Goal: Information Seeking & Learning: Learn about a topic

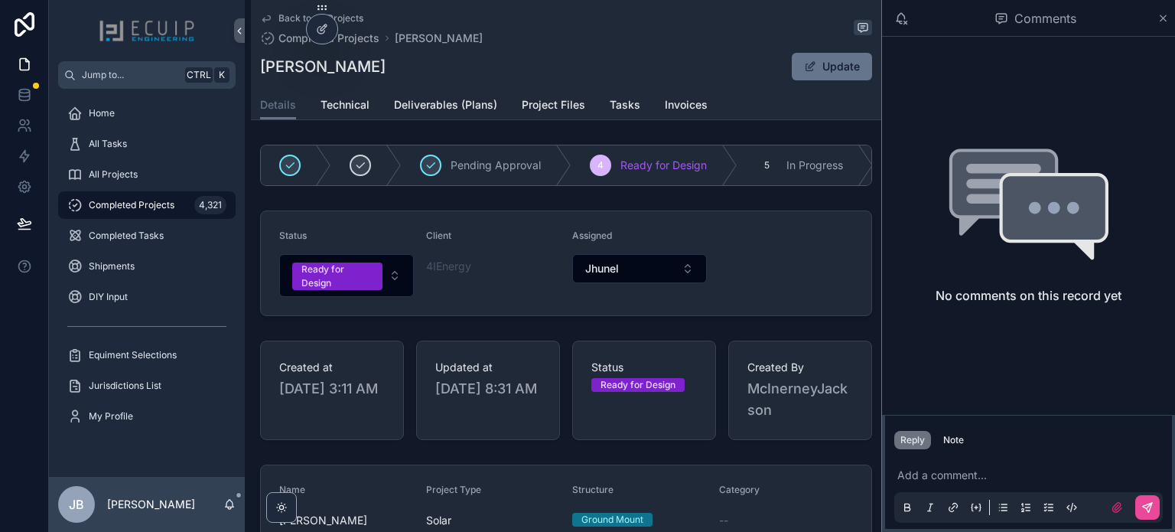
scroll to position [612, 0]
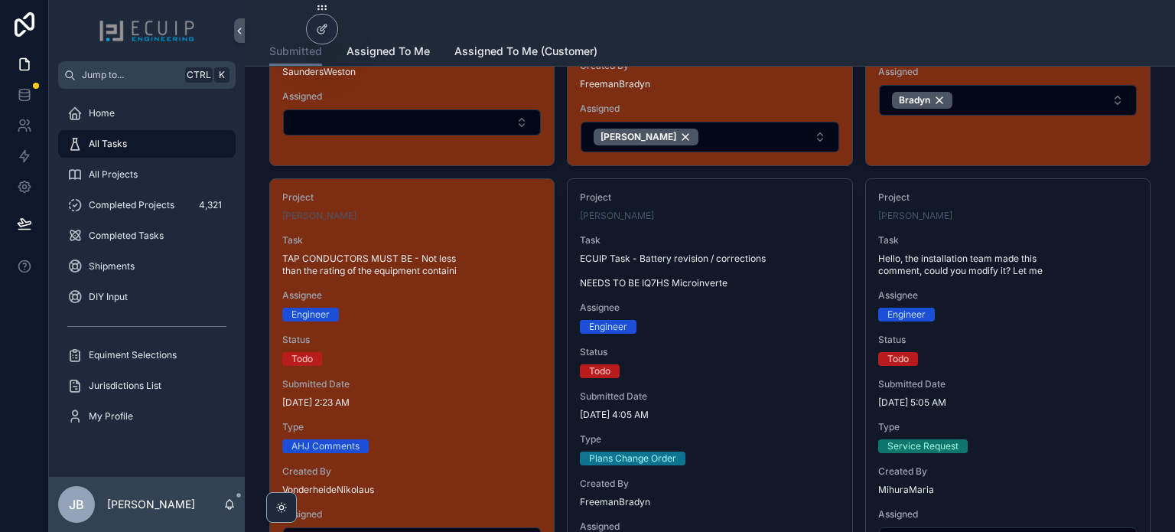
scroll to position [383, 0]
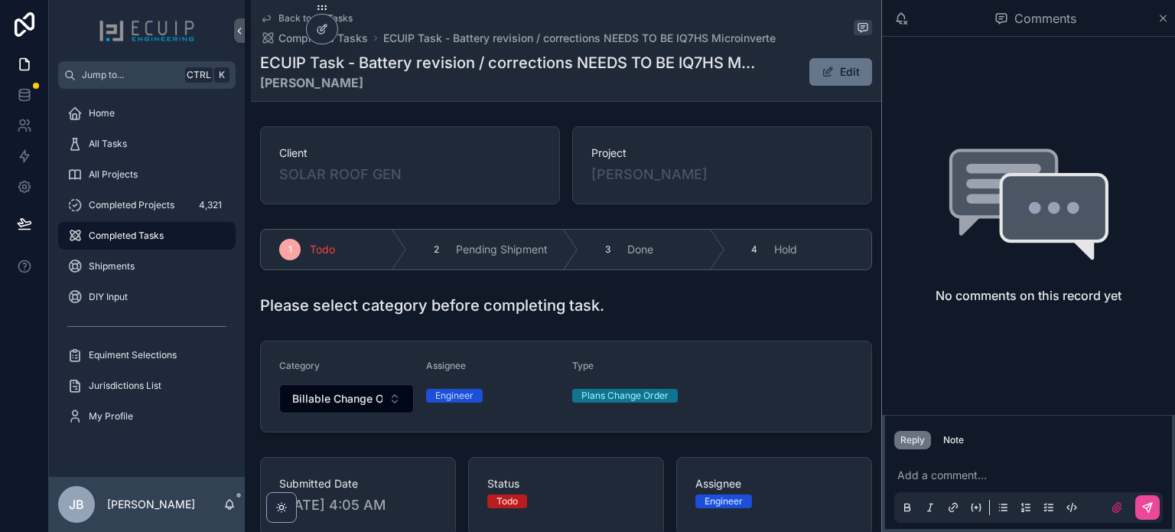
drag, startPoint x: 705, startPoint y: 184, endPoint x: 585, endPoint y: 185, distance: 119.4
click at [585, 185] on div "Project Krystal Gardiner" at bounding box center [722, 165] width 300 height 78
copy span "Krystal Gardiner"
click at [756, 181] on div "Krystal Gardiner" at bounding box center [722, 174] width 262 height 21
click at [717, 177] on div "Krystal Gardiner" at bounding box center [722, 174] width 262 height 21
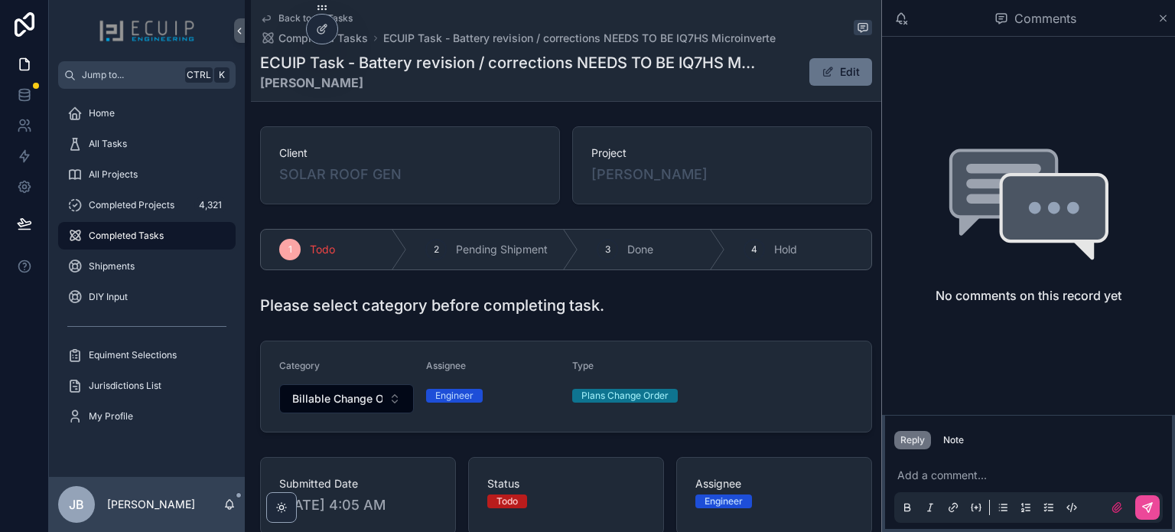
click at [703, 162] on div "Project Krystal Gardiner" at bounding box center [722, 165] width 262 height 40
drag, startPoint x: 695, startPoint y: 174, endPoint x: 591, endPoint y: 174, distance: 104.8
click at [591, 174] on div "Krystal Gardiner" at bounding box center [722, 174] width 262 height 21
copy span "Krystal Gardiner"
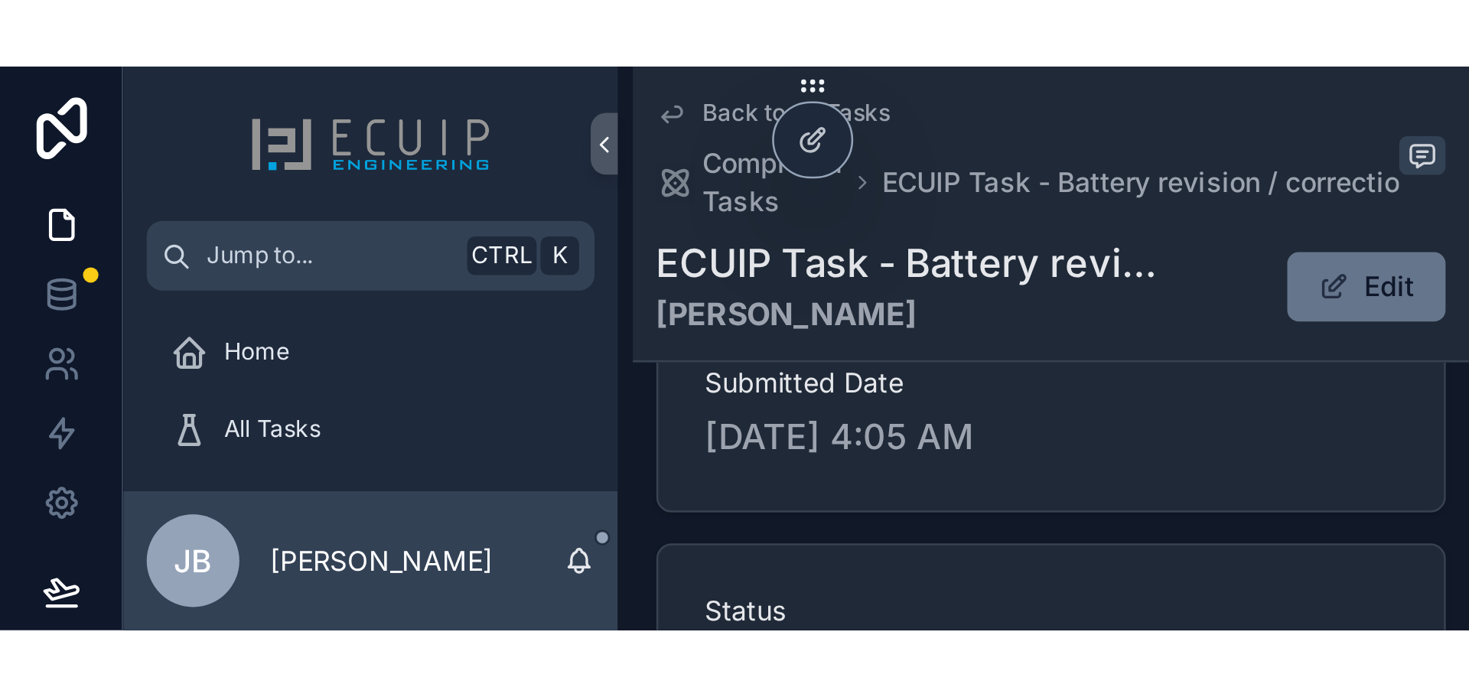
scroll to position [607, 0]
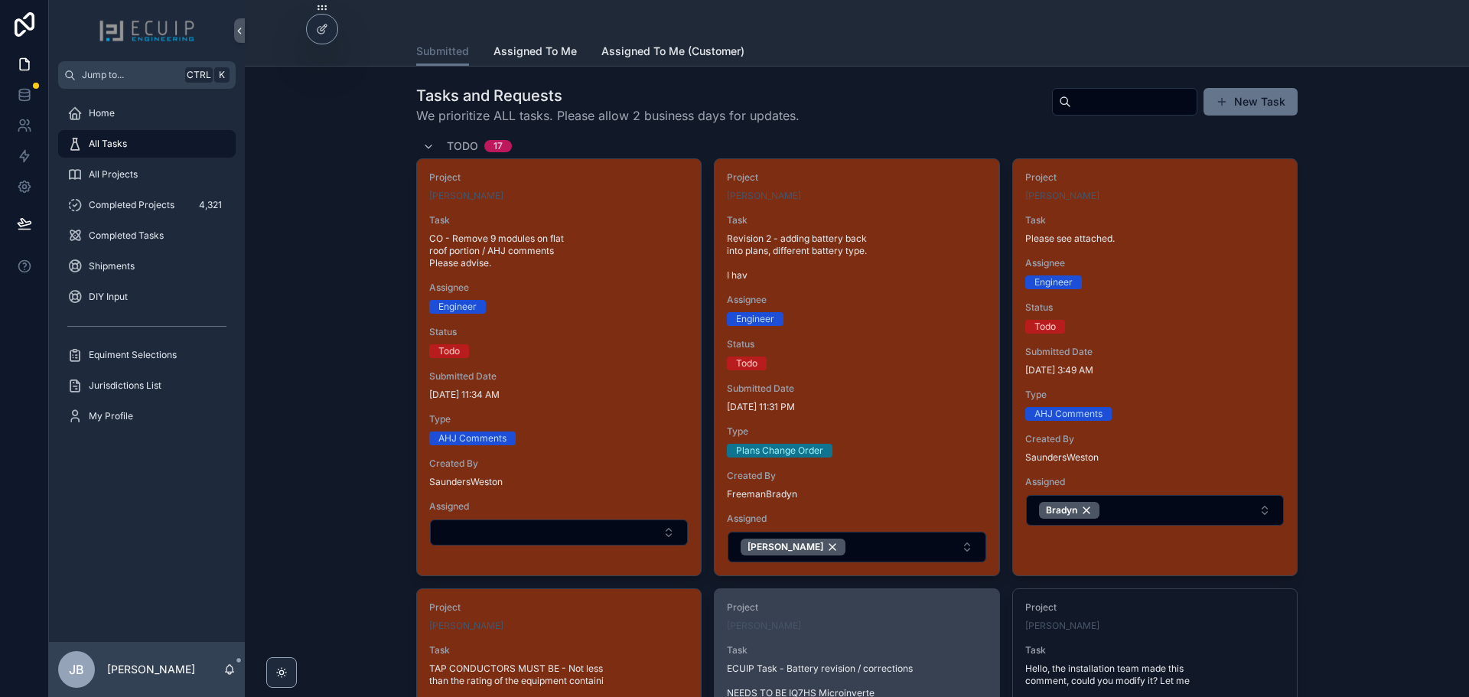
scroll to position [383, 0]
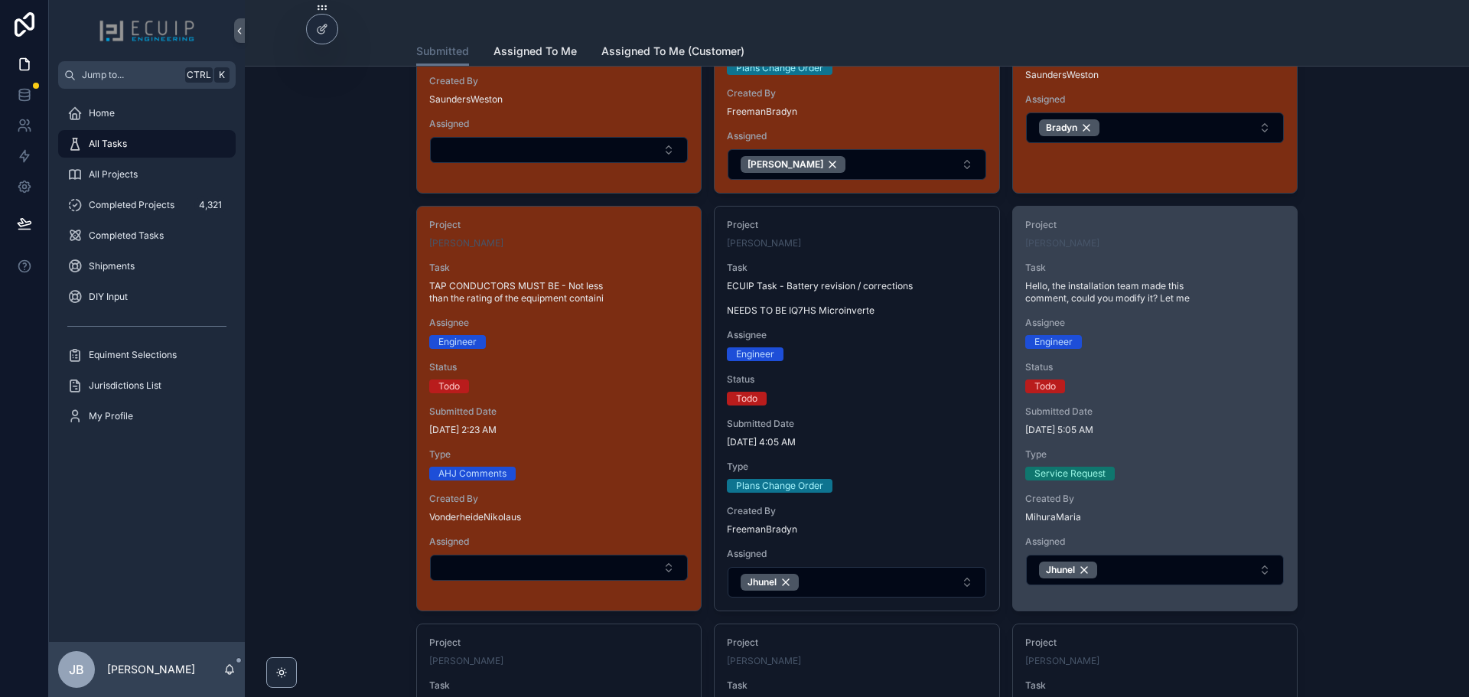
click at [1174, 435] on span "[DATE] 5:05 AM" at bounding box center [1154, 430] width 259 height 12
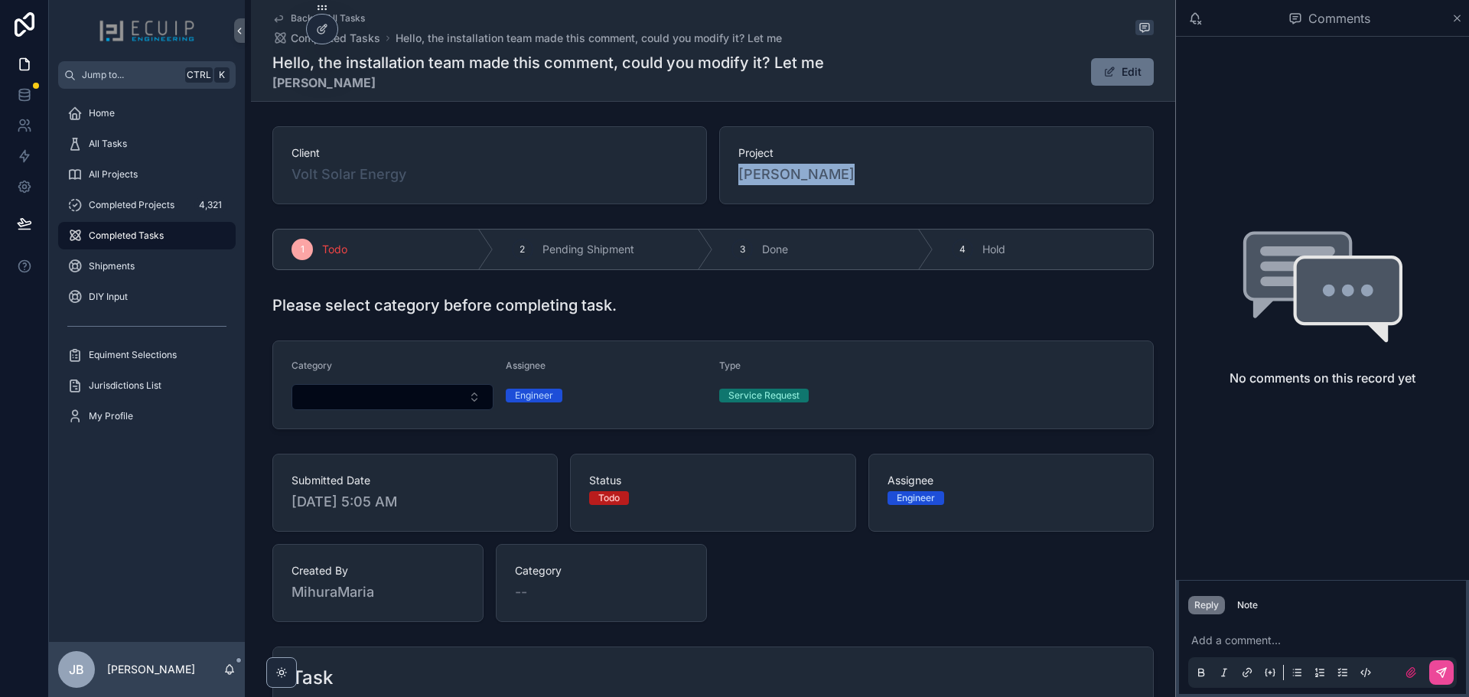
drag, startPoint x: 842, startPoint y: 174, endPoint x: 732, endPoint y: 187, distance: 110.2
click at [732, 187] on div "Project Daniel Pomper" at bounding box center [936, 165] width 435 height 78
copy span "Daniel Pomper"
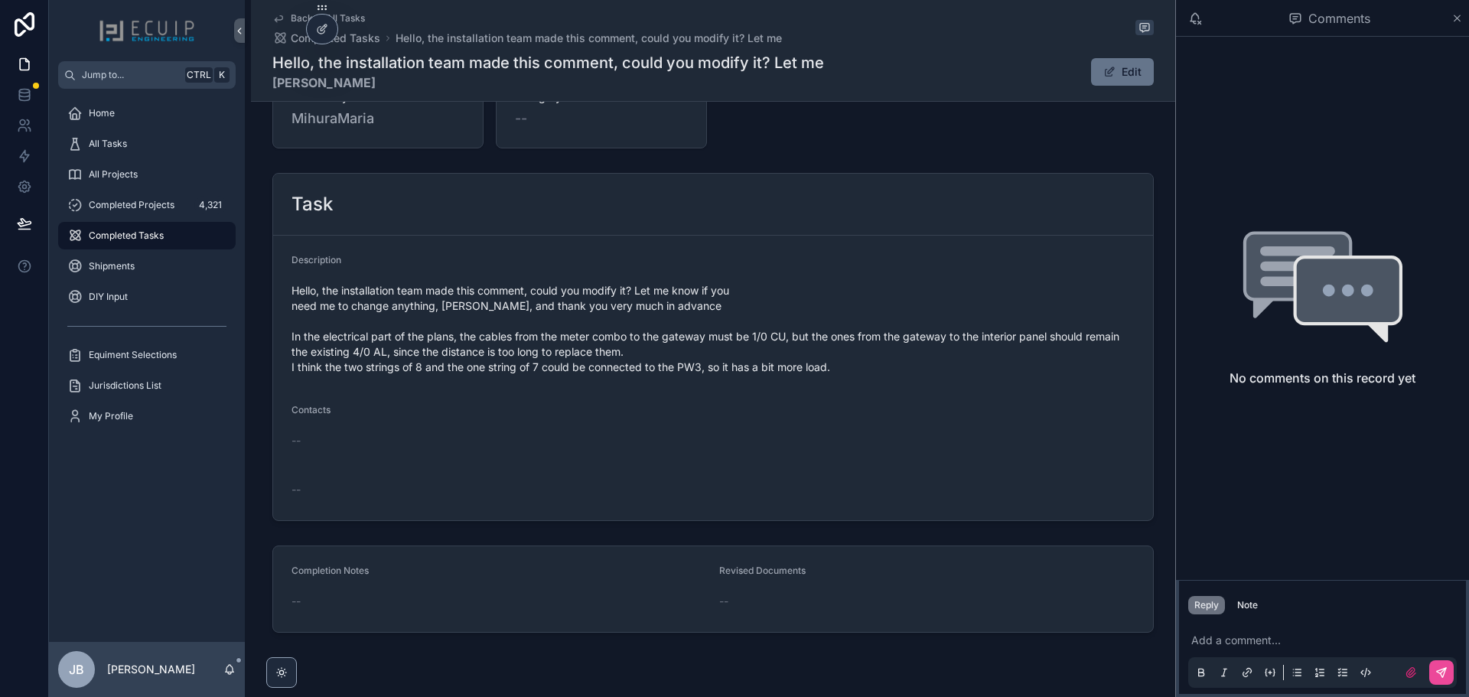
scroll to position [498, 0]
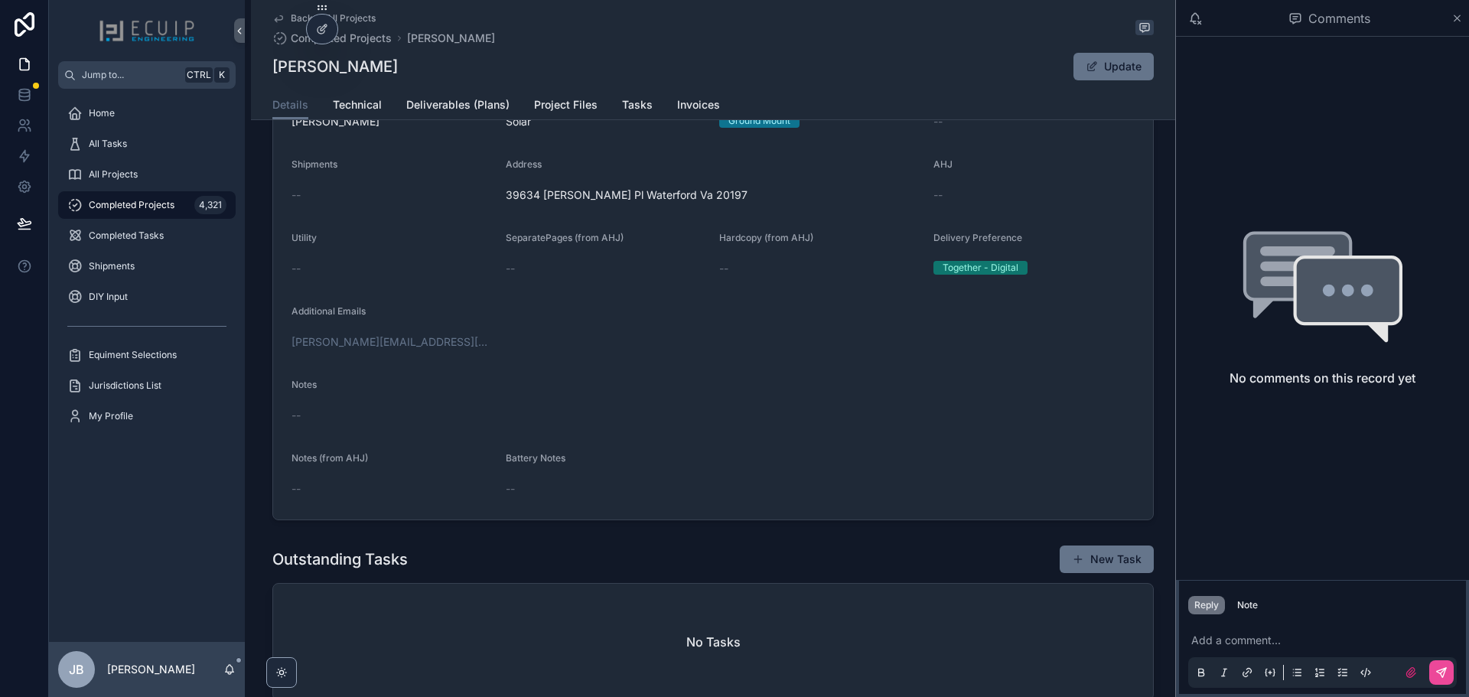
scroll to position [306, 0]
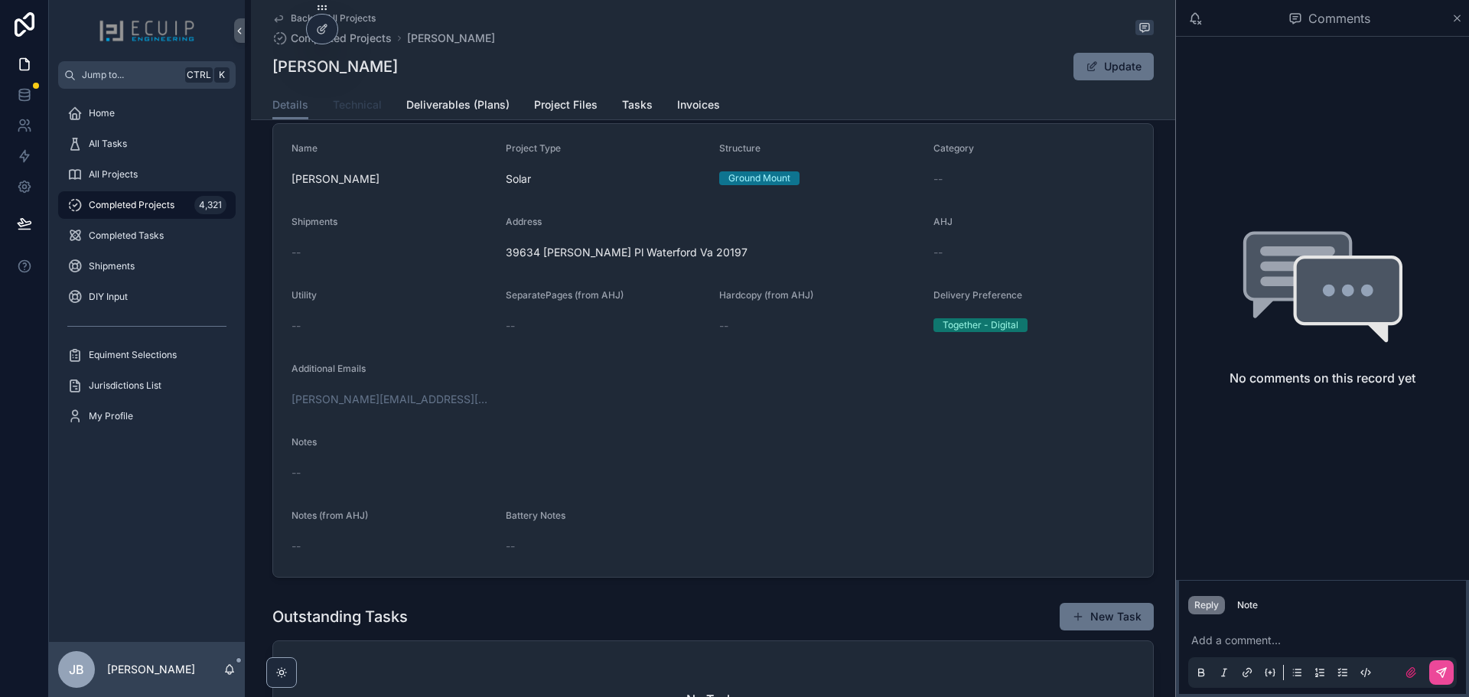
click at [359, 99] on span "Technical" at bounding box center [357, 104] width 49 height 15
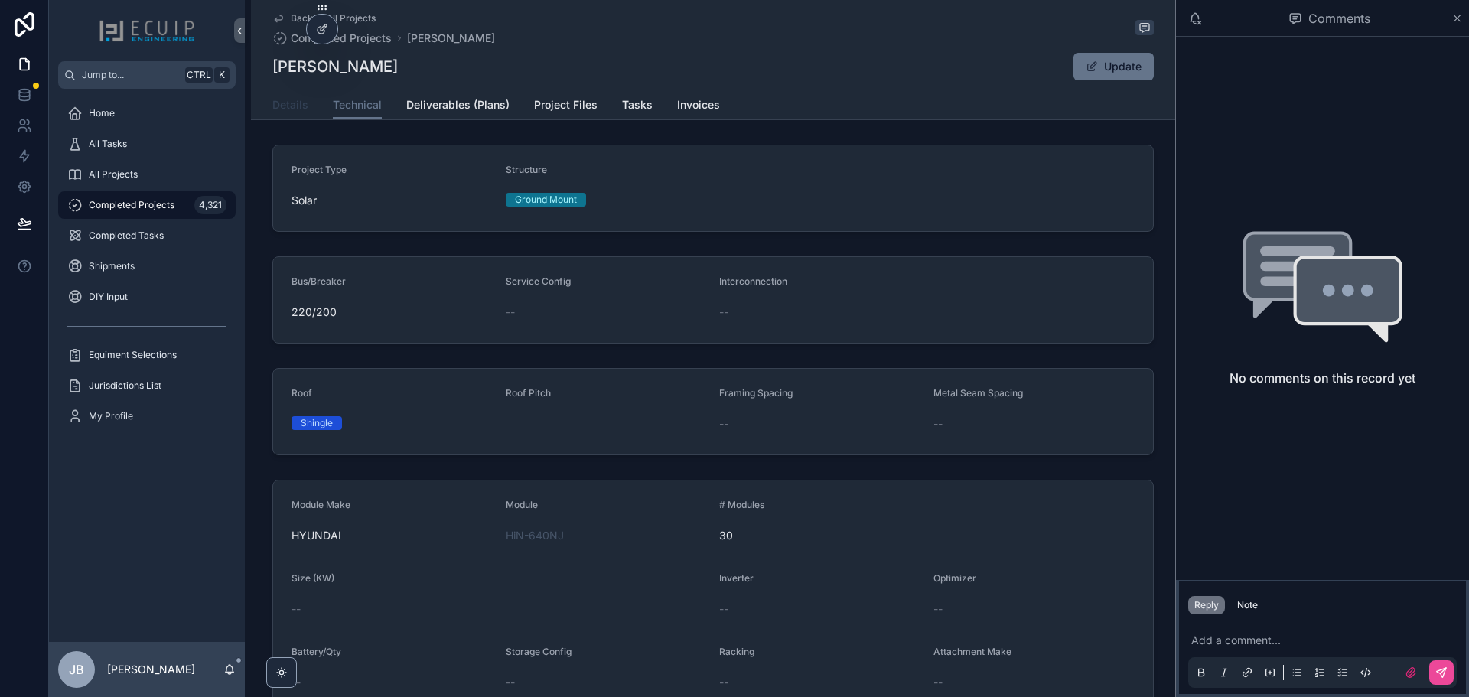
click at [283, 104] on span "Details" at bounding box center [290, 104] width 36 height 15
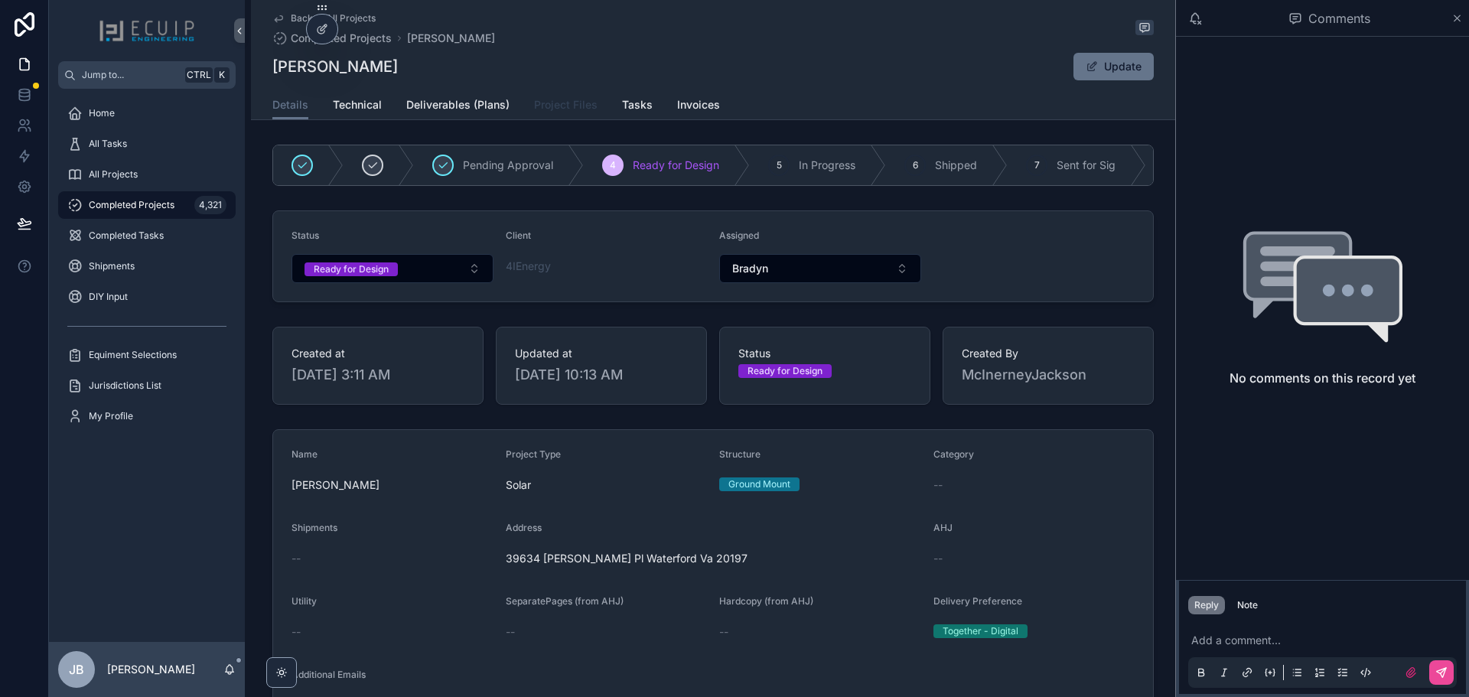
click at [534, 116] on link "Project Files" at bounding box center [565, 106] width 63 height 31
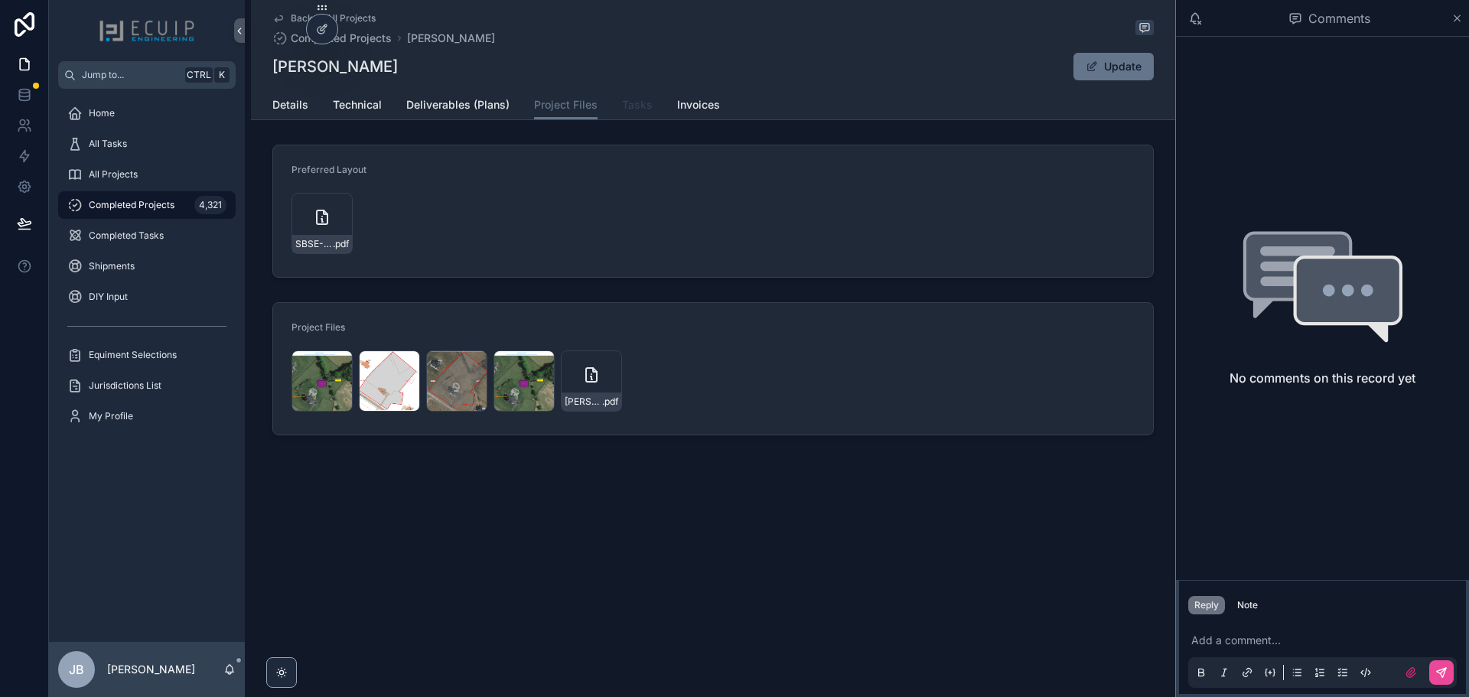
click at [630, 107] on span "Tasks" at bounding box center [637, 104] width 31 height 15
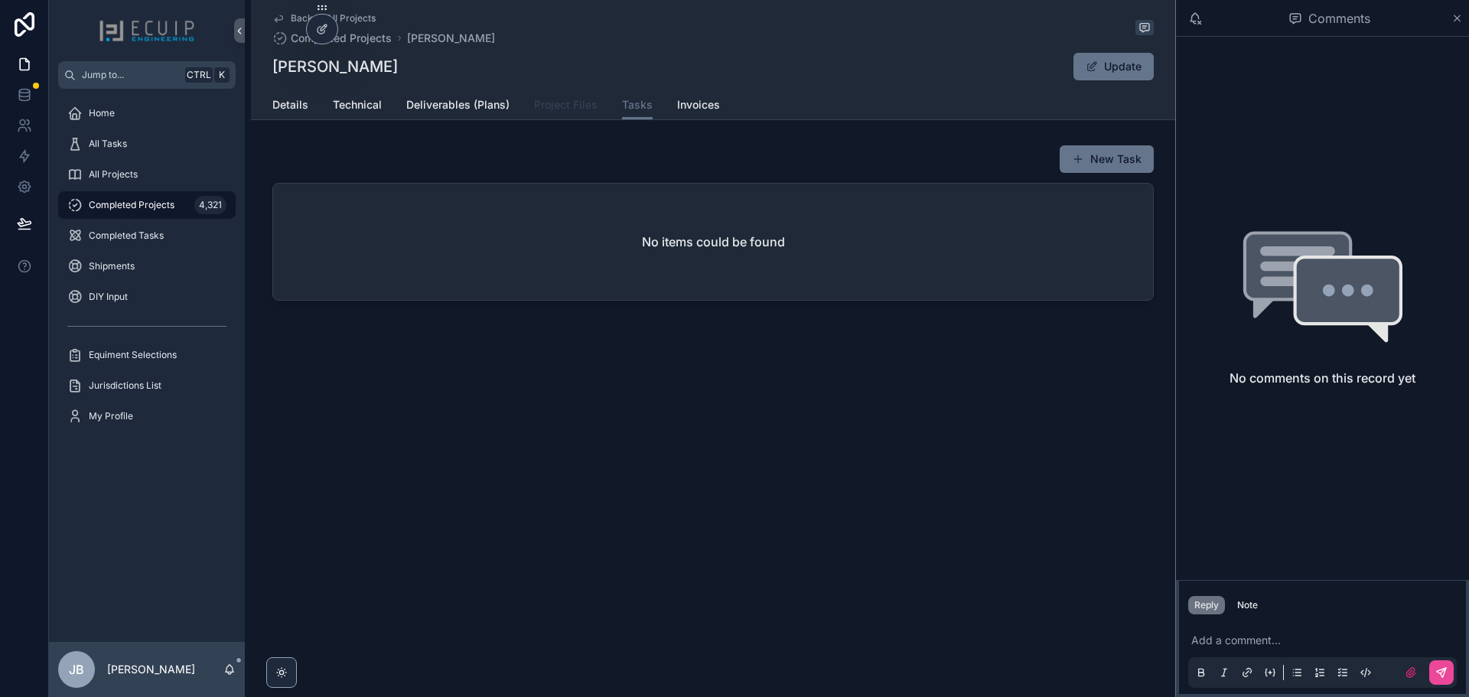
click at [554, 106] on span "Project Files" at bounding box center [565, 104] width 63 height 15
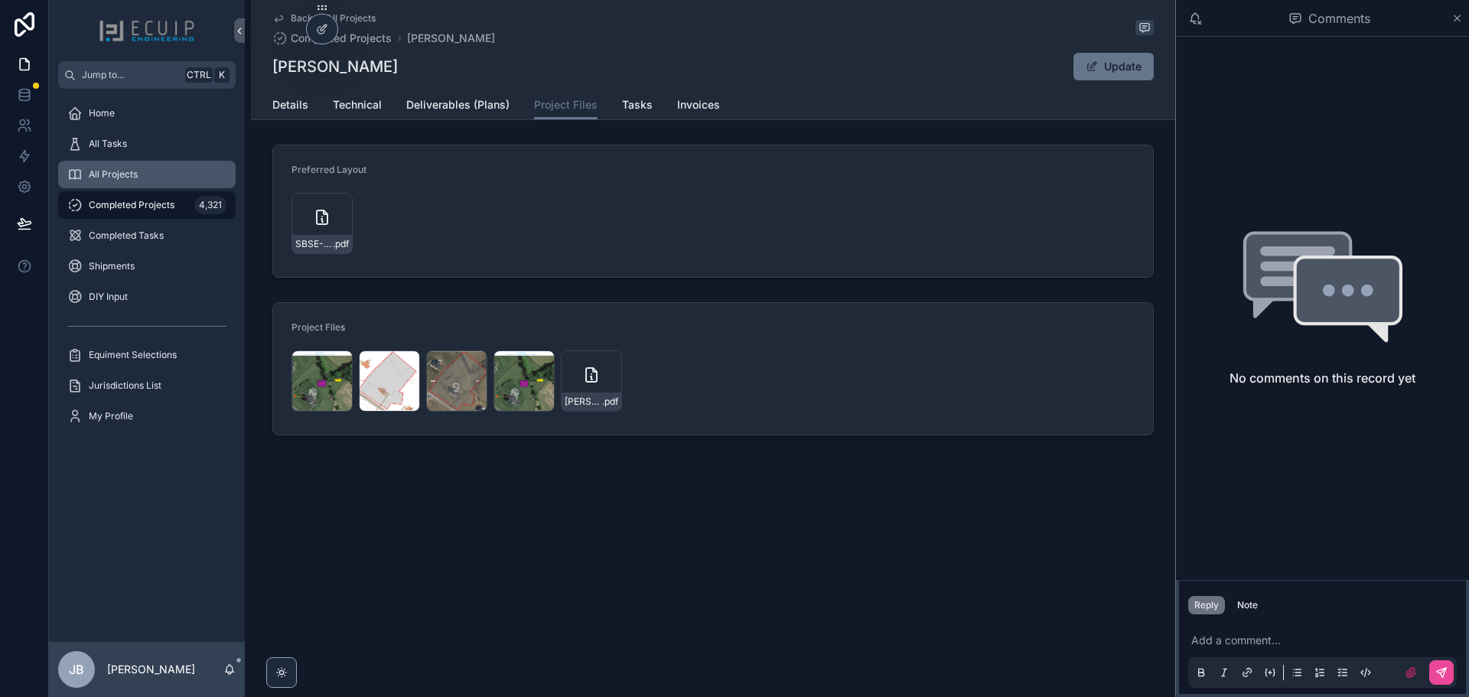
click at [119, 171] on span "All Projects" at bounding box center [113, 174] width 49 height 12
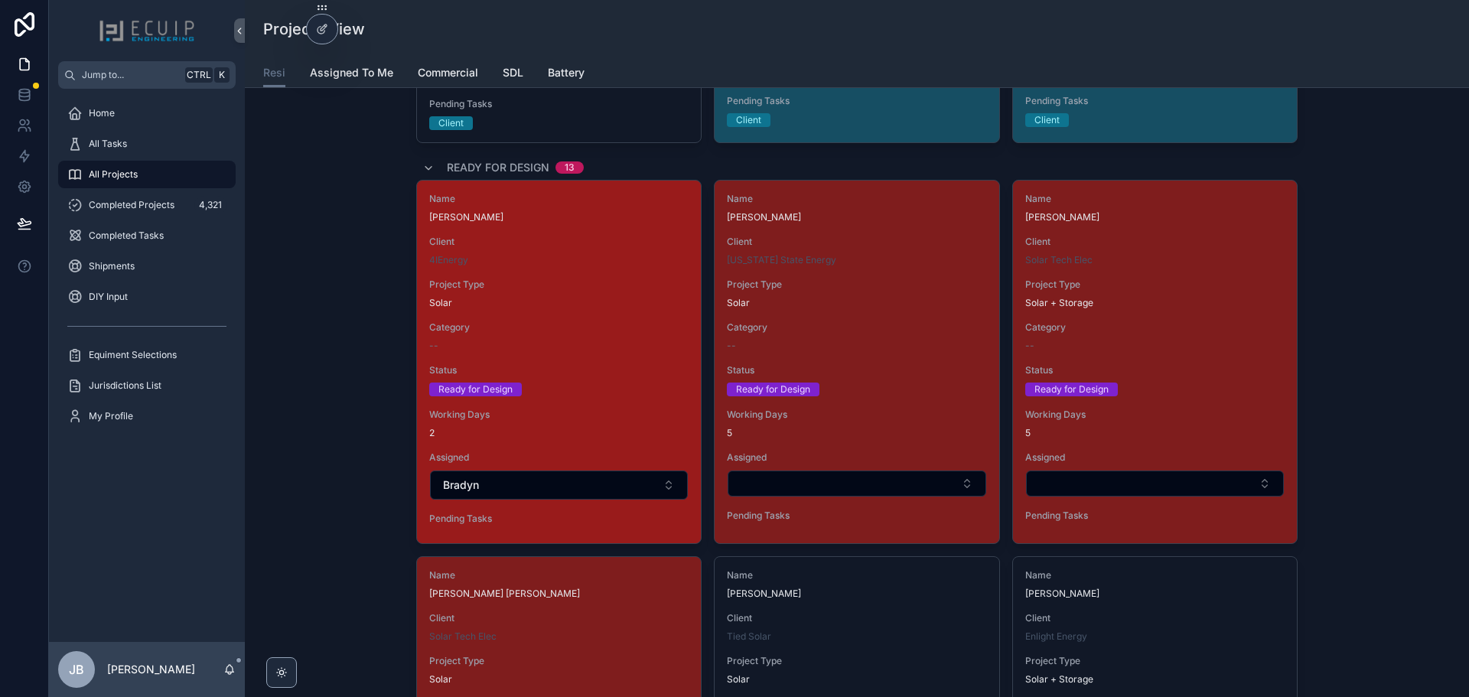
scroll to position [1148, 0]
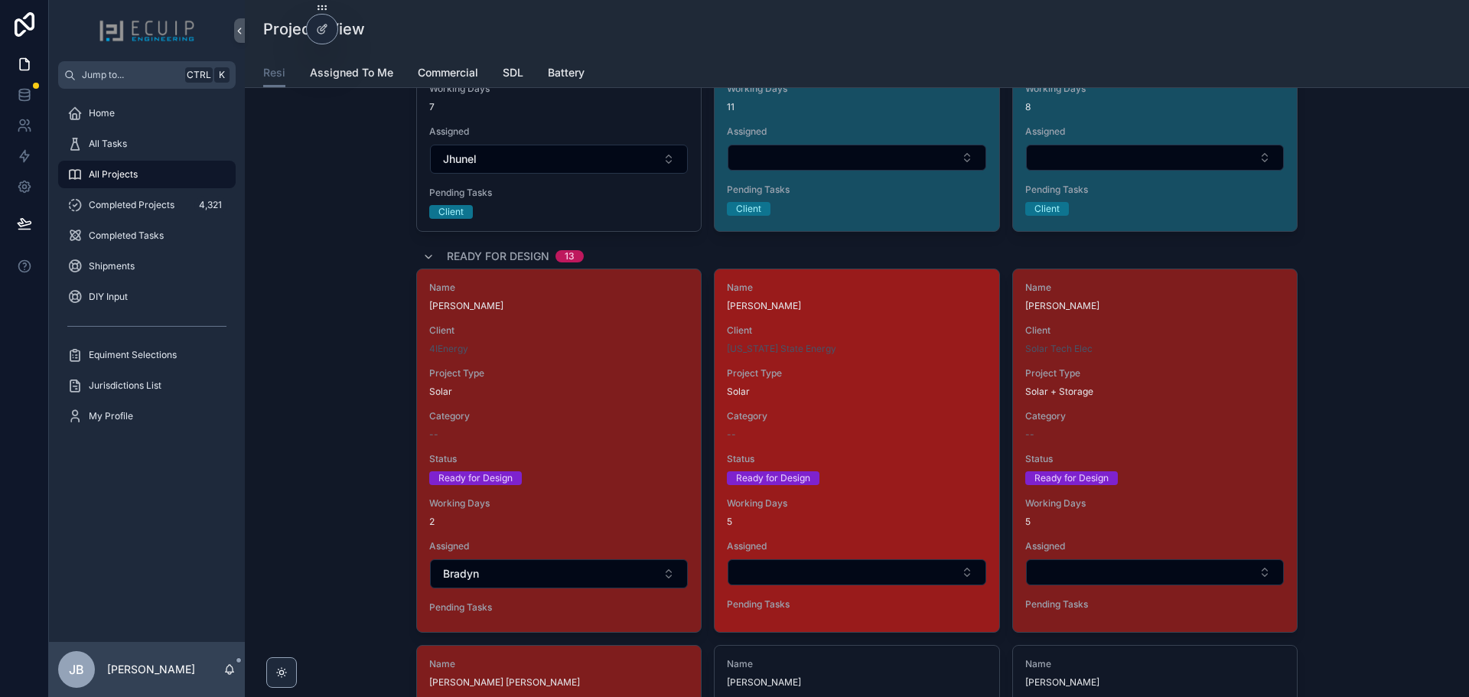
click at [857, 384] on div "Project Type Solar" at bounding box center [856, 382] width 259 height 31
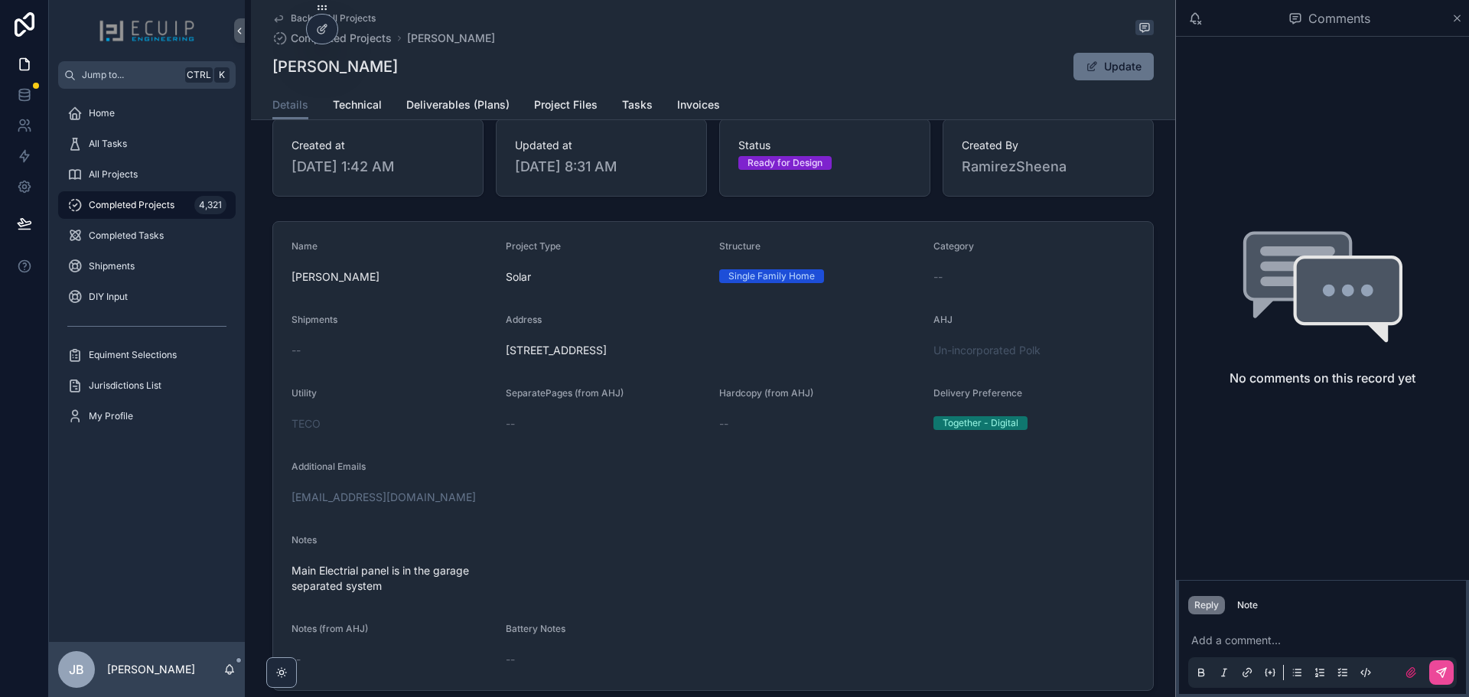
scroll to position [306, 0]
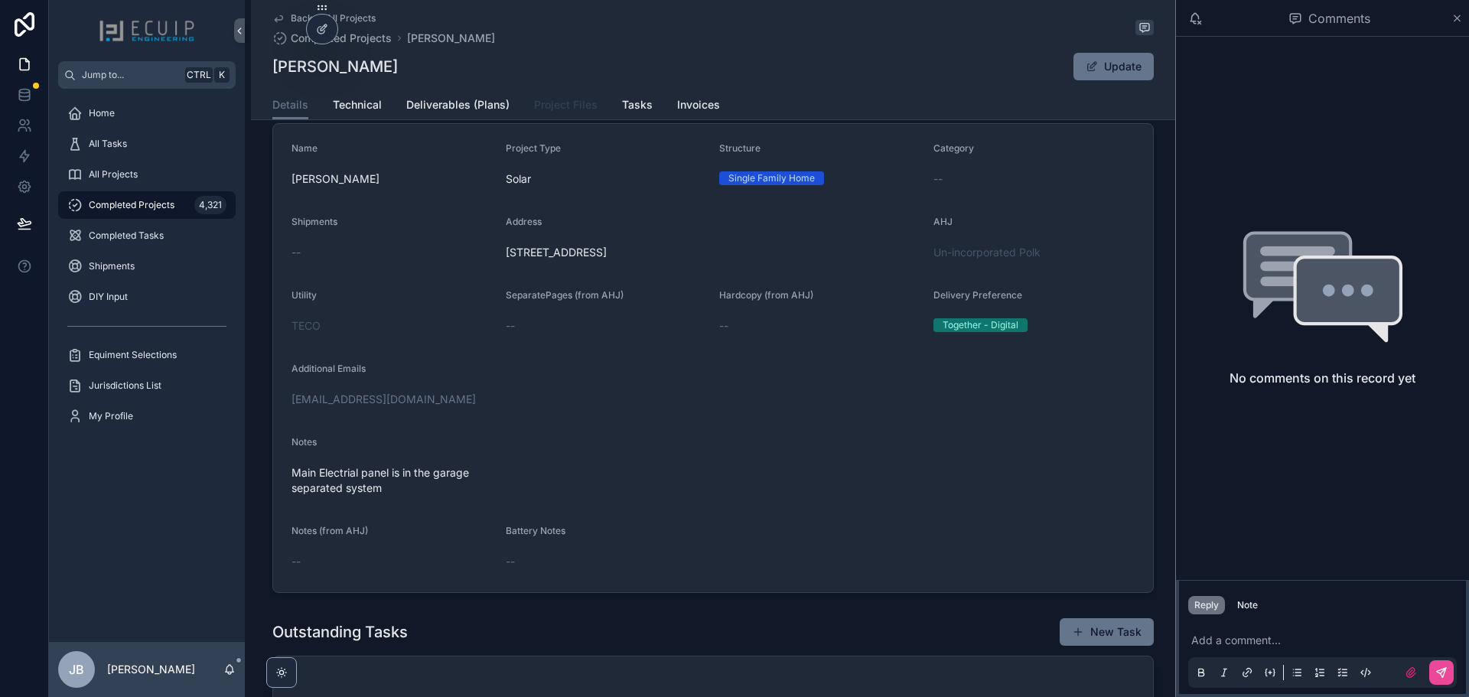
click at [575, 101] on span "Project Files" at bounding box center [565, 104] width 63 height 15
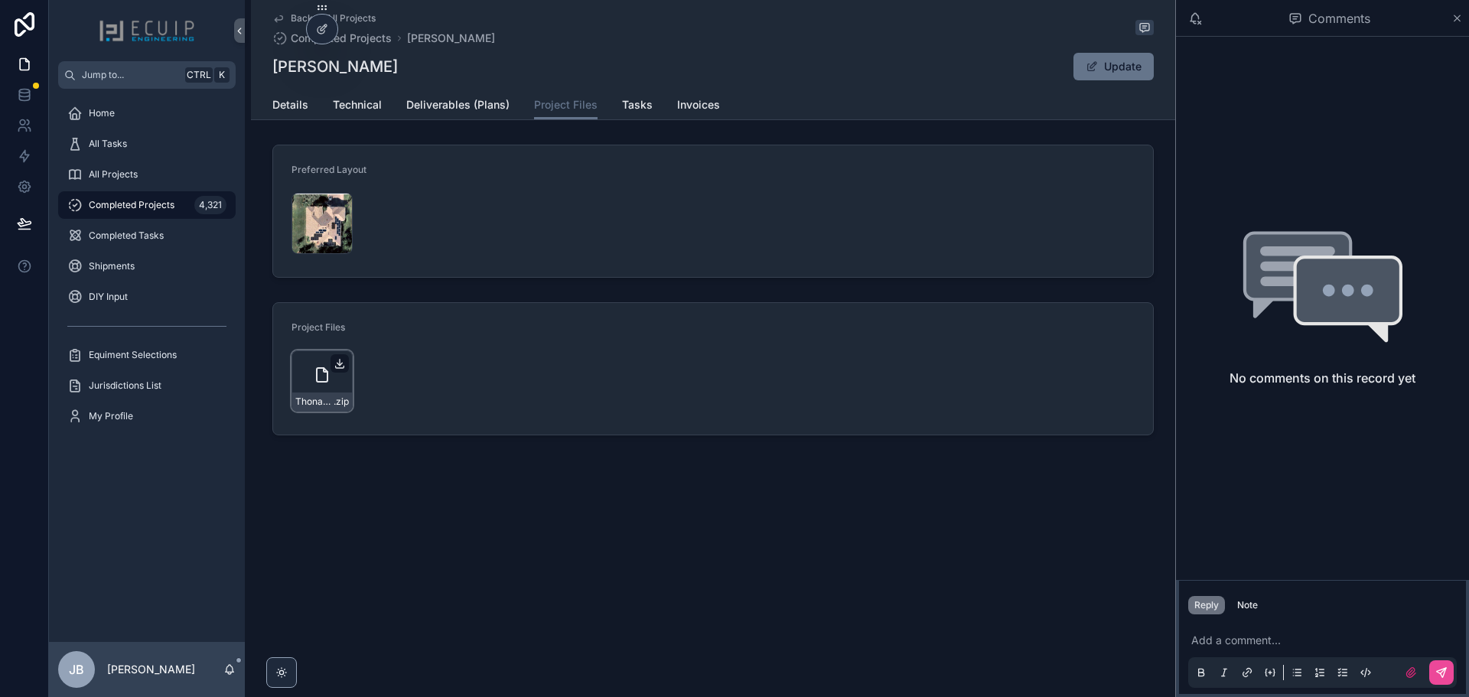
click at [337, 363] on icon "scrollable content" at bounding box center [339, 364] width 5 height 2
drag, startPoint x: 484, startPoint y: 66, endPoint x: 523, endPoint y: 42, distance: 45.0
click at [267, 73] on div "Back to All Projects Completed Projects SURUJNATH THONAYDAR SURUJNATH THONAYDAR…" at bounding box center [713, 60] width 924 height 120
copy h1 "[PERSON_NAME]"
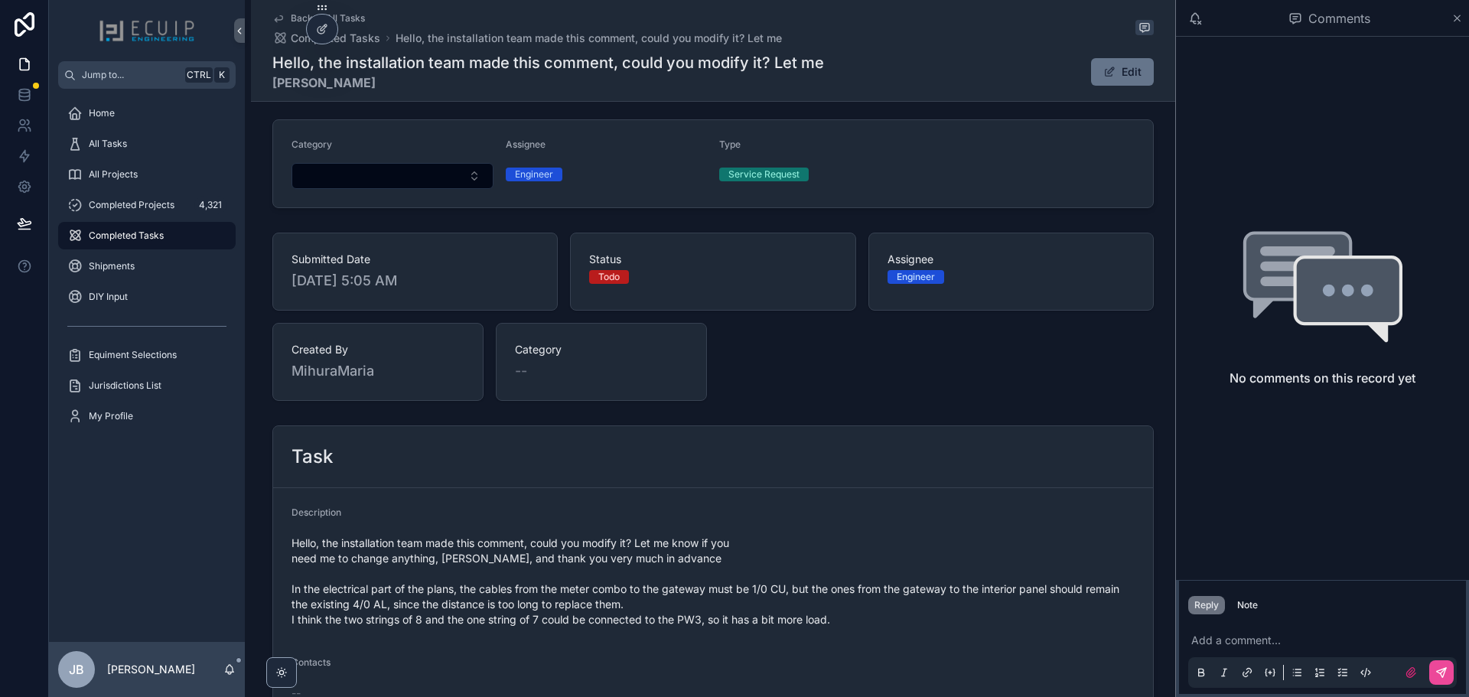
scroll to position [39, 0]
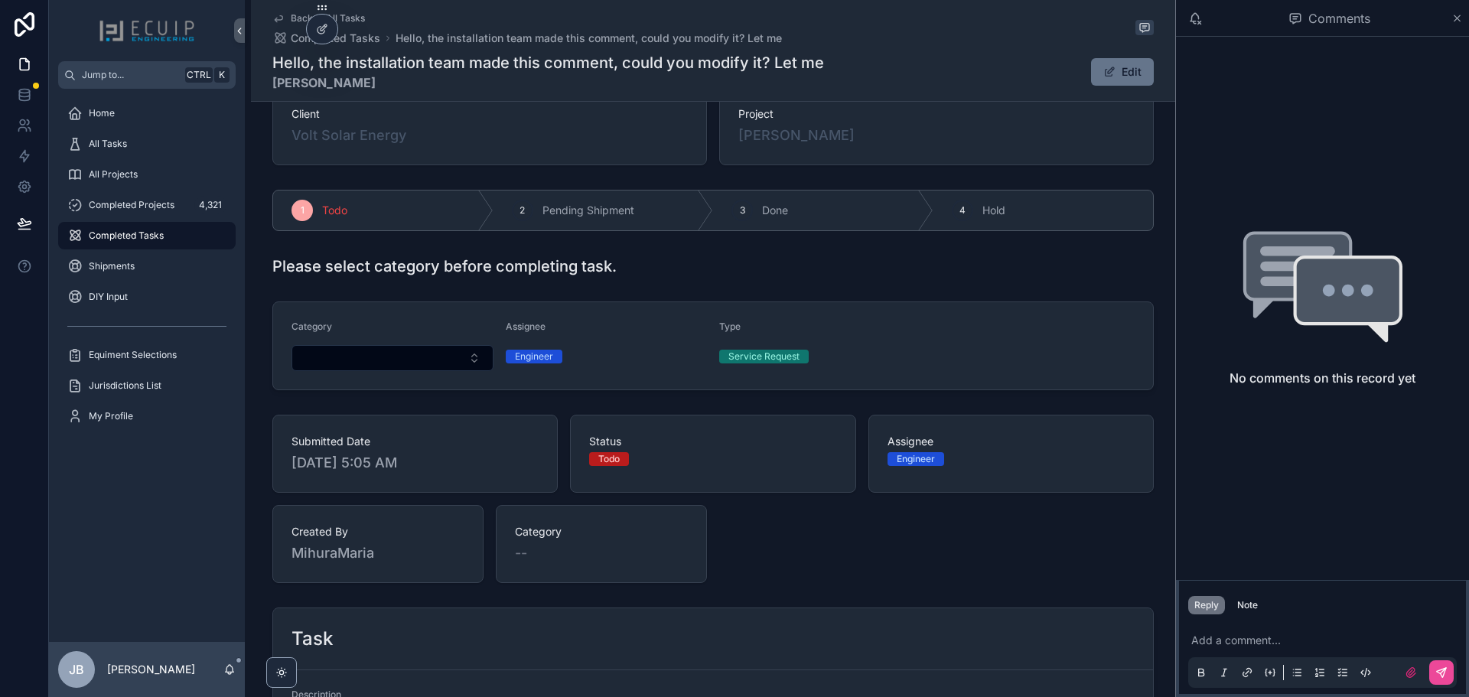
click at [418, 374] on form "Category Assignee Engineer Type Service Request" at bounding box center [713, 345] width 880 height 87
click at [124, 166] on div "All Projects" at bounding box center [146, 174] width 159 height 24
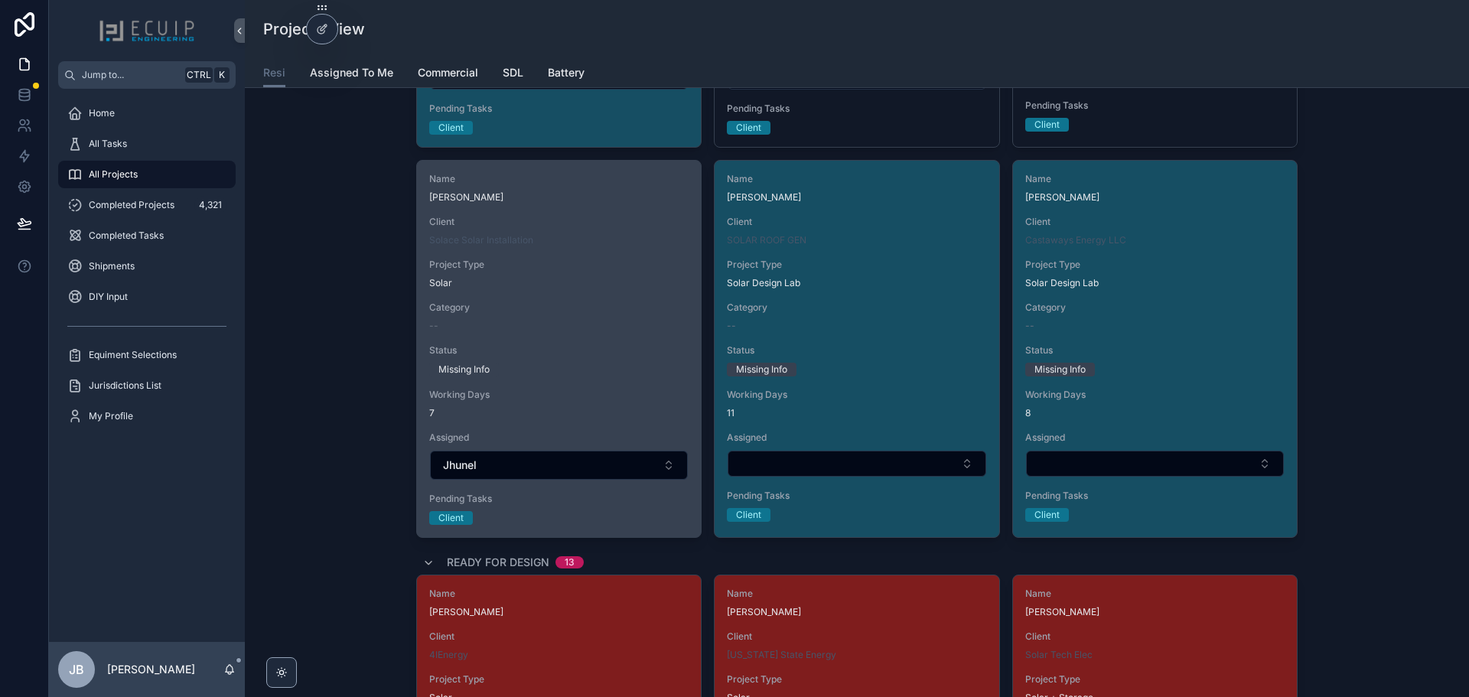
scroll to position [1301, 0]
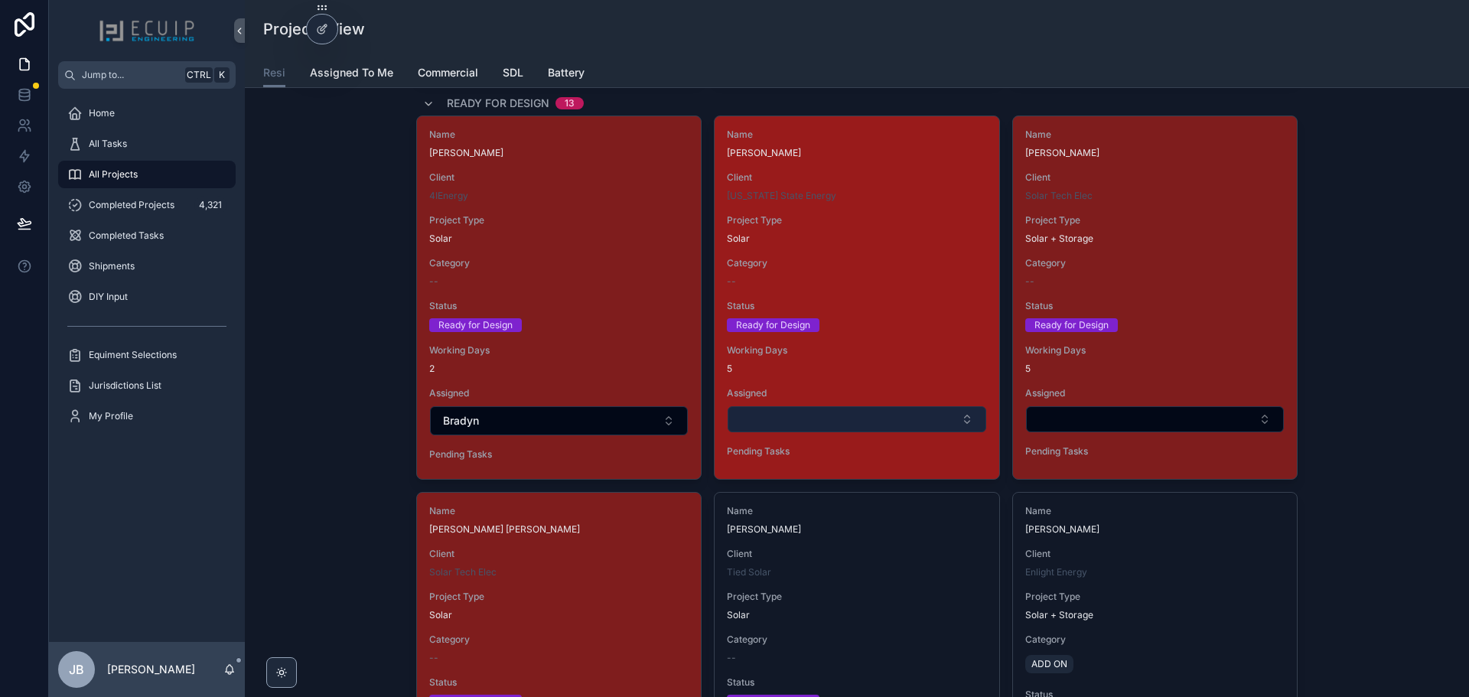
click at [791, 415] on button "Select Button" at bounding box center [857, 419] width 258 height 26
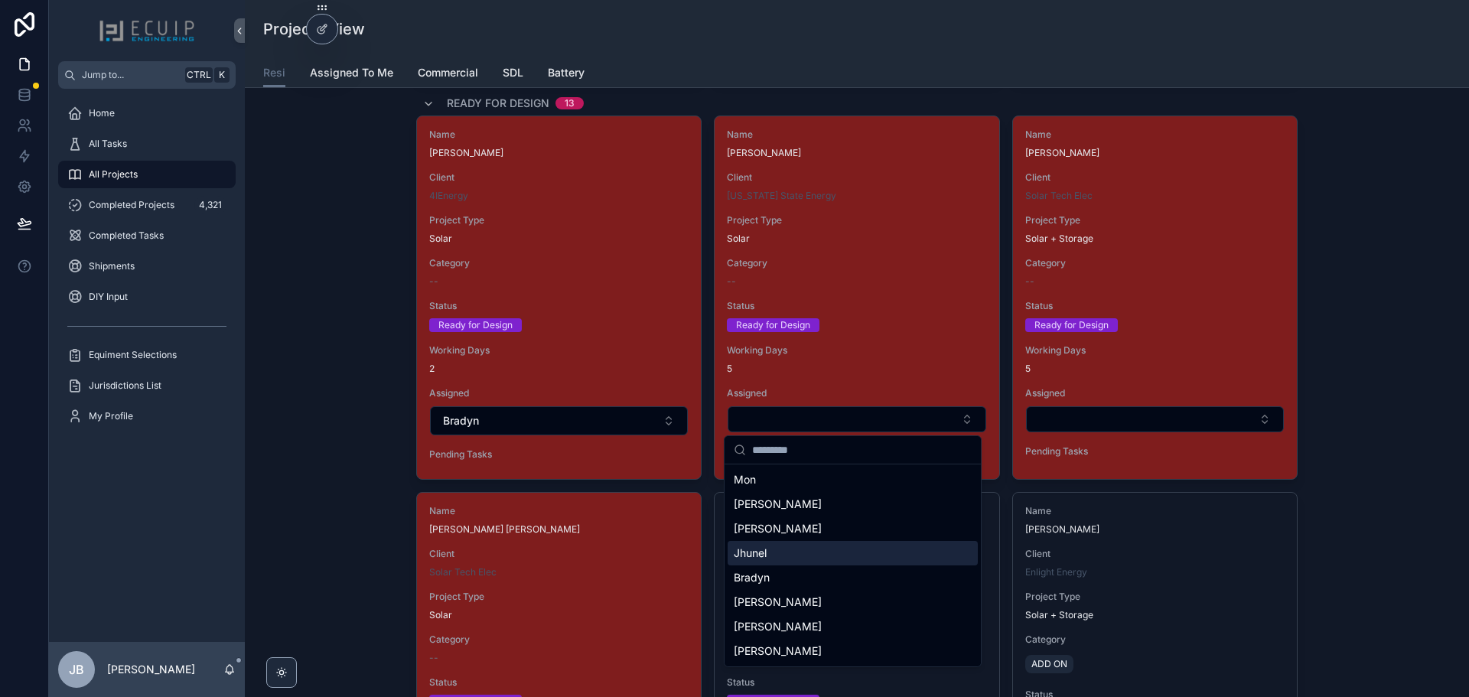
click at [792, 542] on div "Jhunel" at bounding box center [853, 553] width 250 height 24
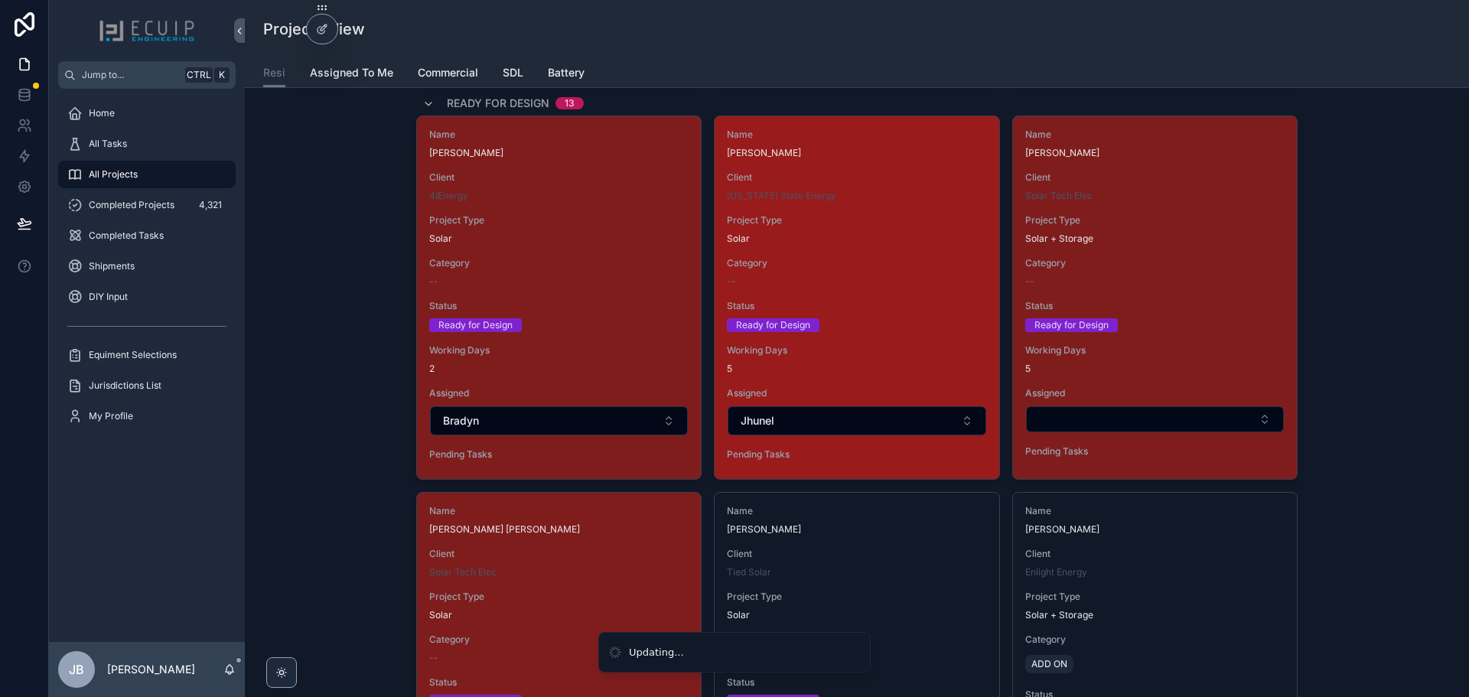
click at [824, 231] on div "Project Type Solar" at bounding box center [856, 229] width 259 height 31
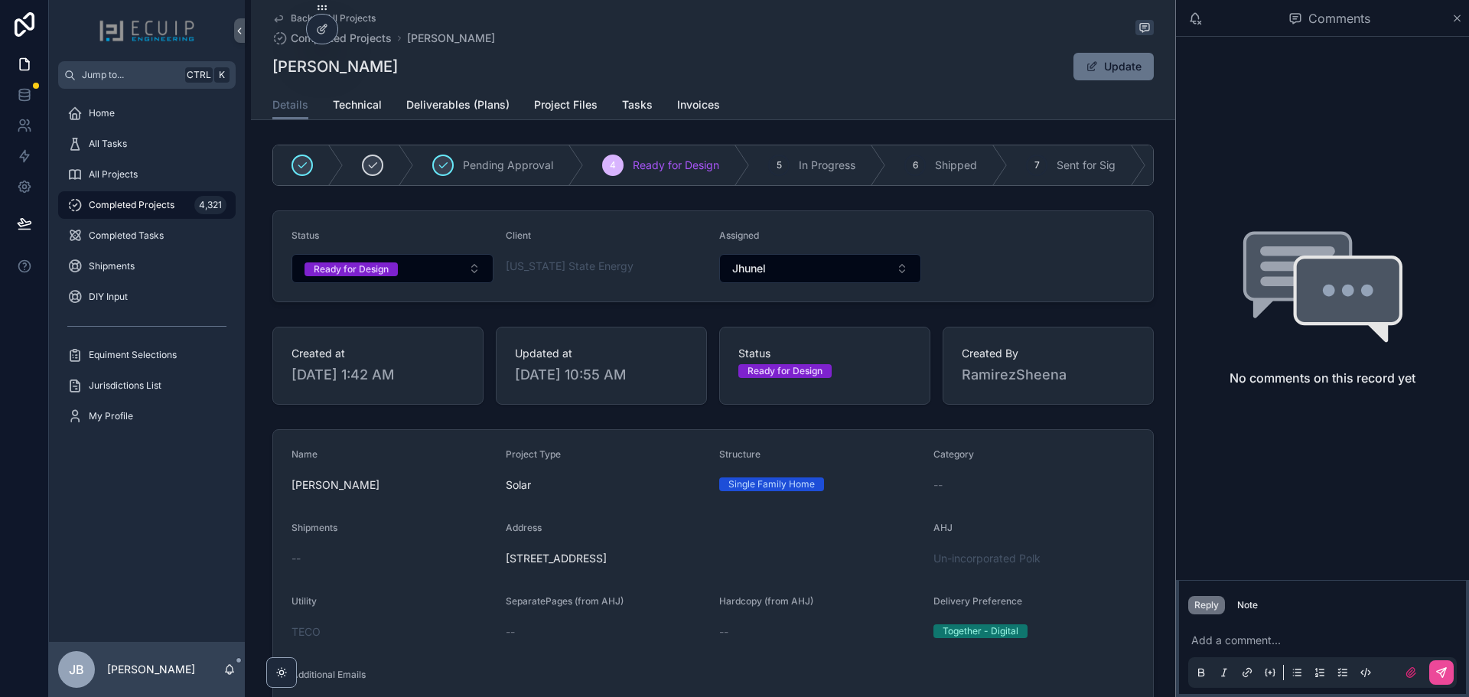
drag, startPoint x: 752, startPoint y: 568, endPoint x: 502, endPoint y: 564, distance: 250.2
click at [506, 564] on span "[STREET_ADDRESS]" at bounding box center [713, 558] width 415 height 15
copy span "[STREET_ADDRESS]"
drag, startPoint x: 553, startPoint y: 109, endPoint x: 546, endPoint y: 113, distance: 7.9
click at [552, 109] on span "Project Files" at bounding box center [565, 104] width 63 height 15
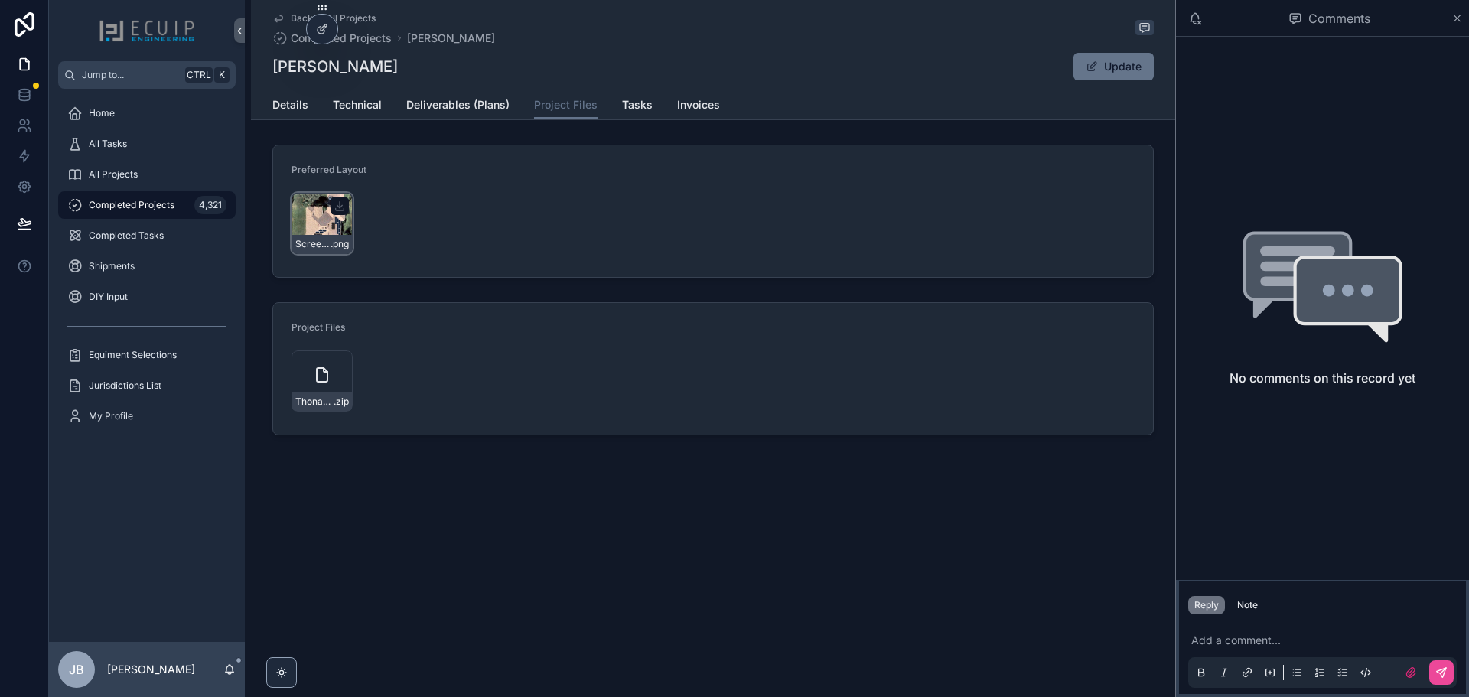
click at [334, 226] on div "Screenshot-2025-08-29-at-1.28.00-PM .png" at bounding box center [321, 223] width 61 height 61
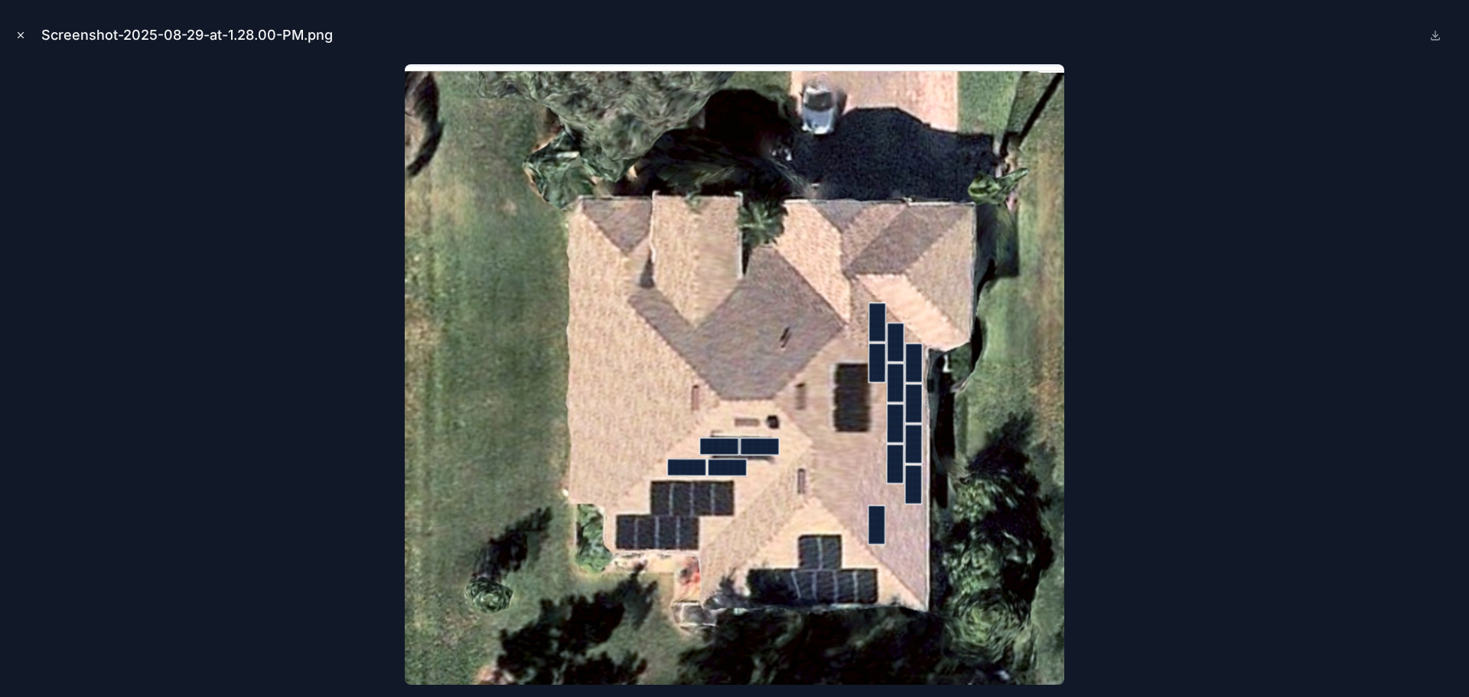
click at [26, 35] on button "Close modal" at bounding box center [20, 35] width 17 height 17
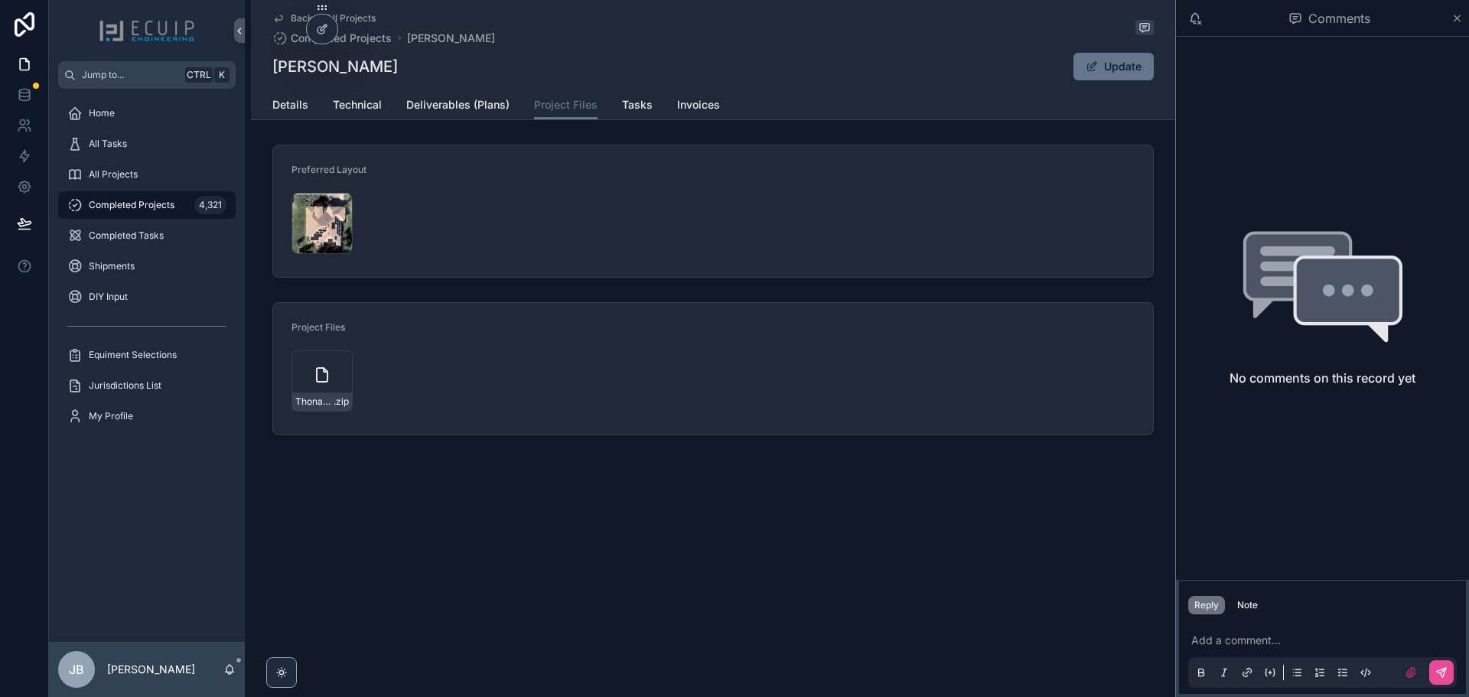
drag, startPoint x: 493, startPoint y: 59, endPoint x: 276, endPoint y: 74, distance: 217.0
click at [276, 74] on div "SURUJNATH THONAYDAR Update" at bounding box center [712, 66] width 881 height 29
copy h1 "[PERSON_NAME]"
click at [334, 103] on span "Technical" at bounding box center [357, 104] width 49 height 15
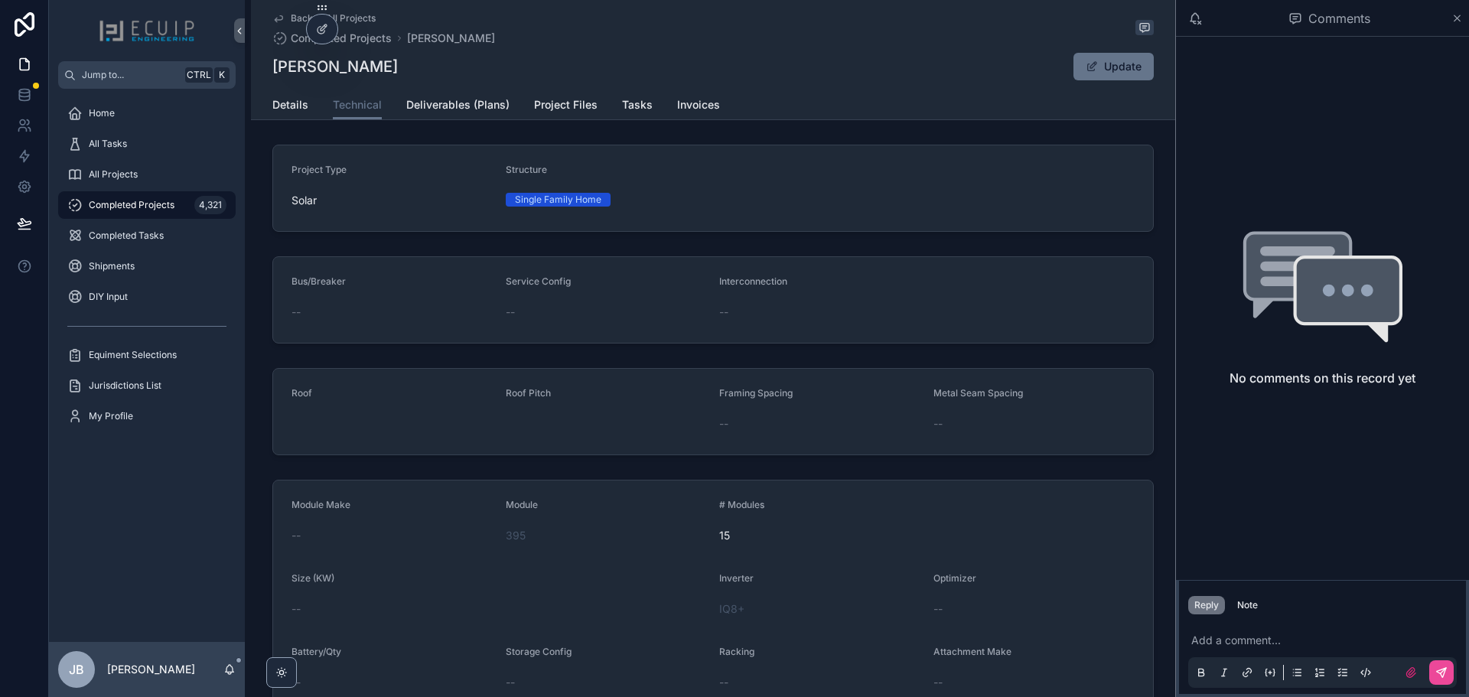
click at [283, 192] on form "Project Type Solar Structure Single Family Home" at bounding box center [713, 188] width 880 height 86
click at [283, 106] on span "Details" at bounding box center [290, 104] width 36 height 15
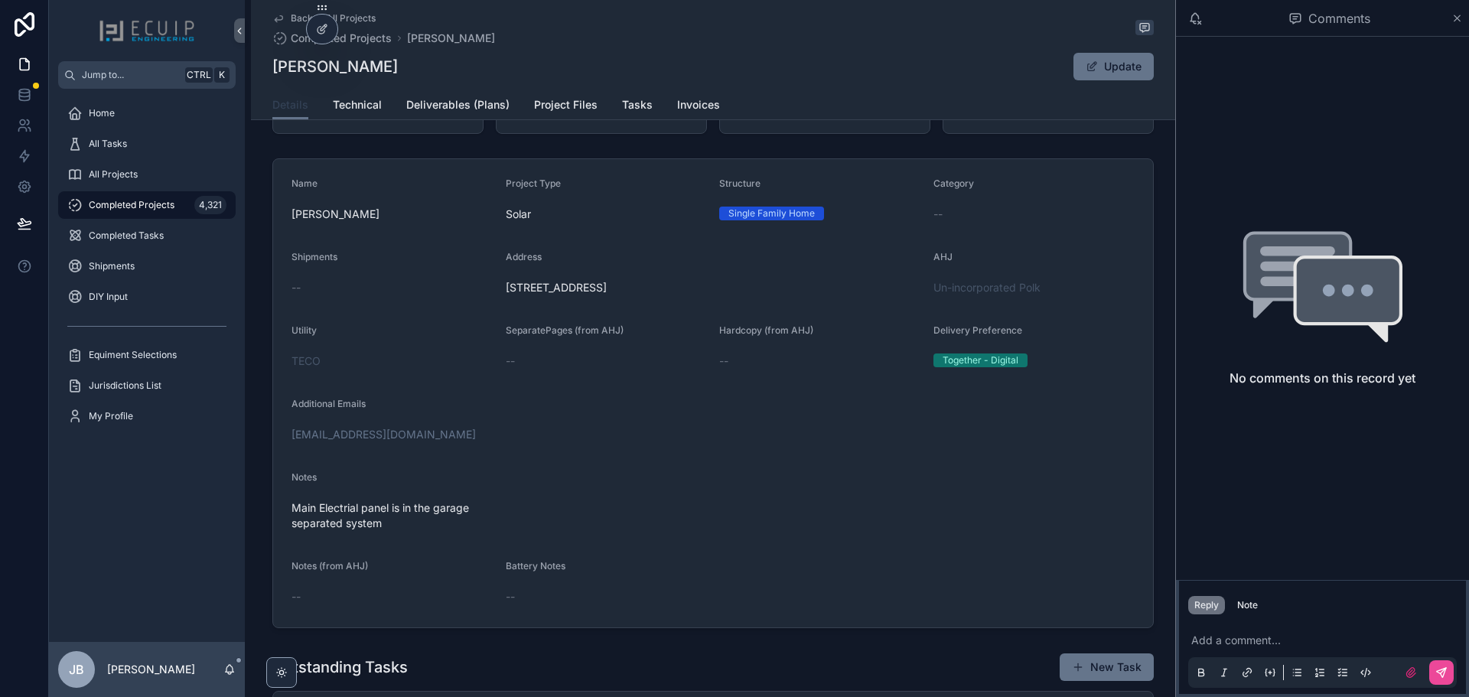
scroll to position [230, 0]
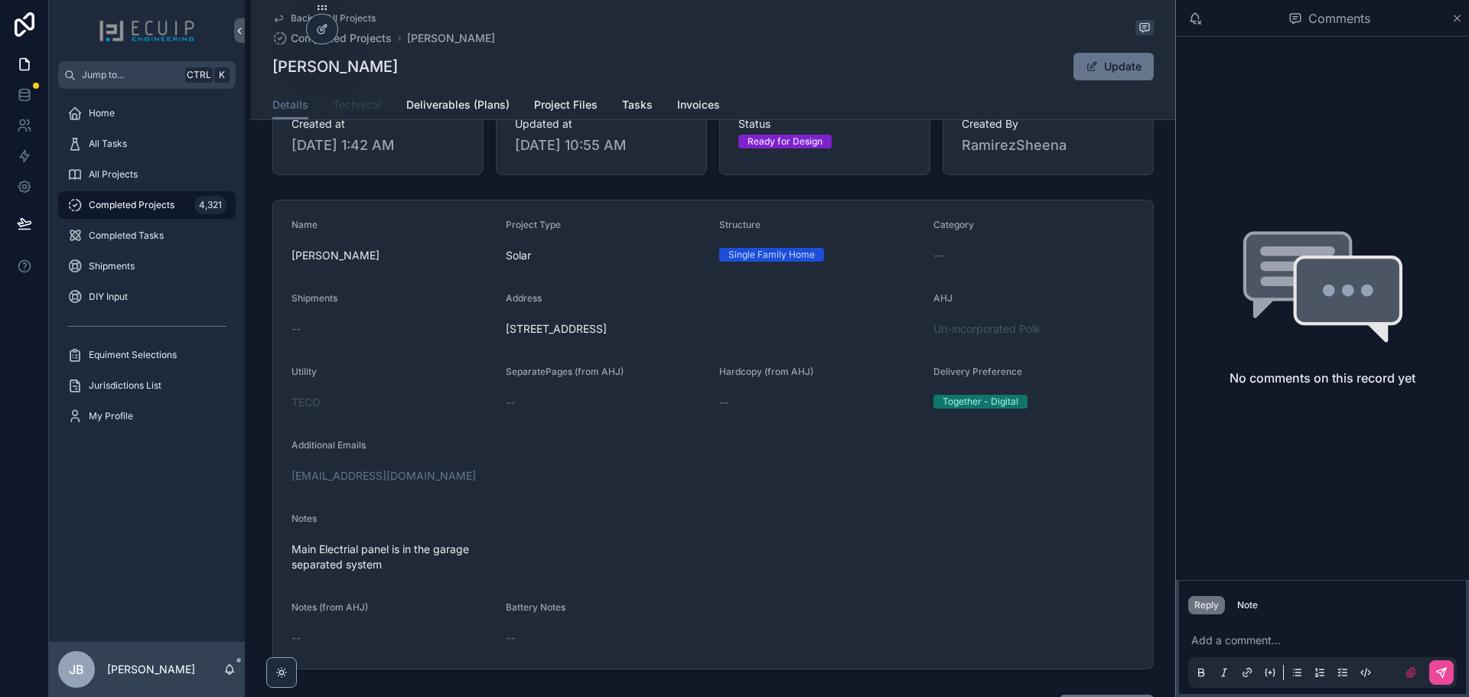
click at [354, 95] on link "Technical" at bounding box center [357, 106] width 49 height 31
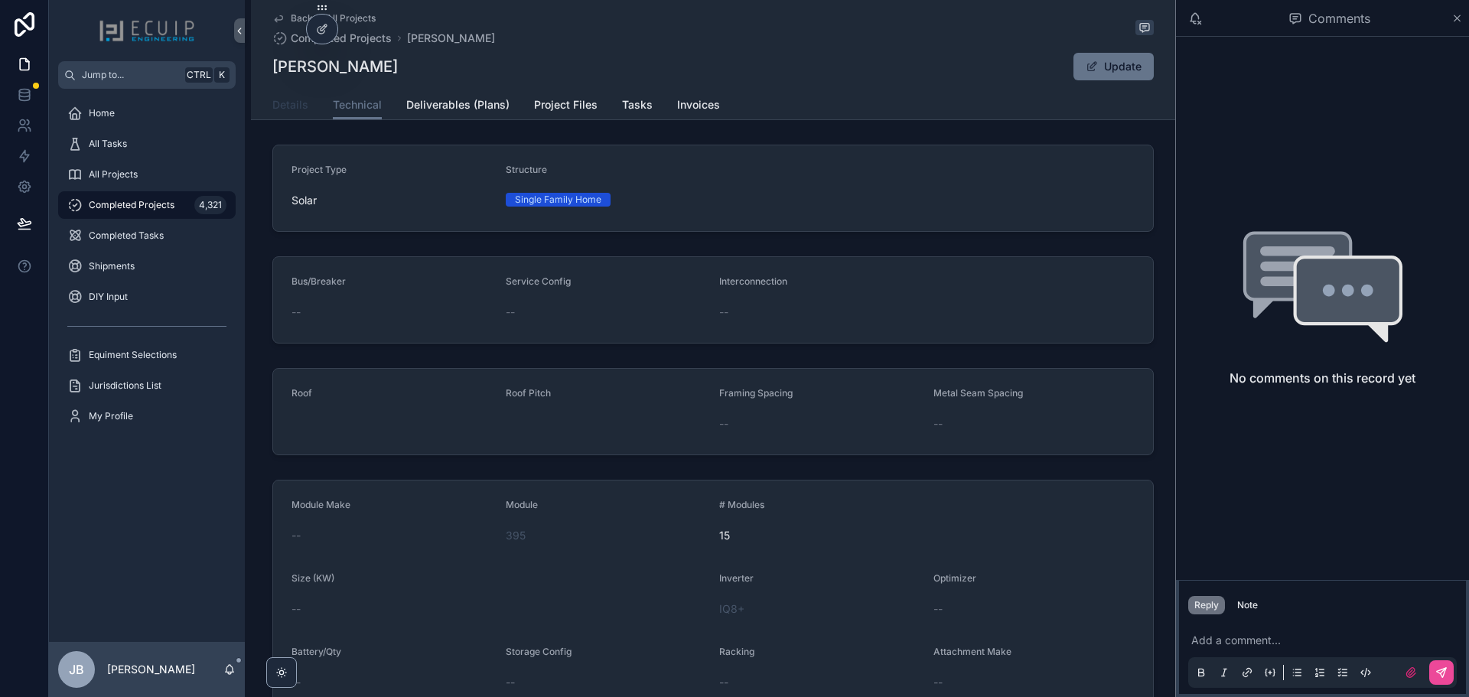
drag, startPoint x: 293, startPoint y: 112, endPoint x: 336, endPoint y: 132, distance: 47.2
click at [292, 112] on link "Details" at bounding box center [290, 106] width 36 height 31
